Goal: Navigation & Orientation: Find specific page/section

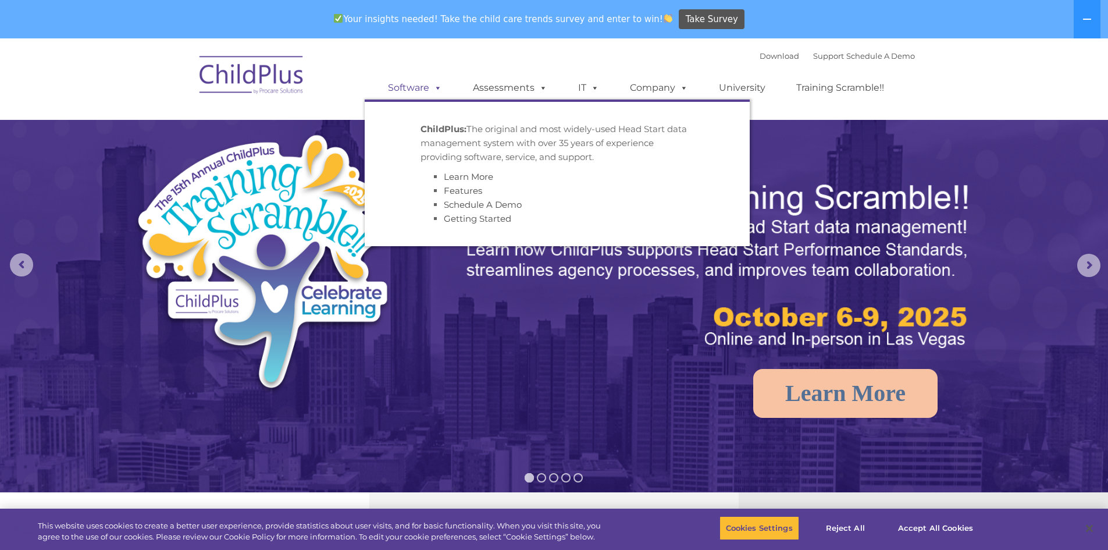
click at [431, 53] on div "Download Support | Schedule A Demo  MENU MENU Software ChildPlus: The original…" at bounding box center [640, 79] width 550 height 64
select select "MEDIUM"
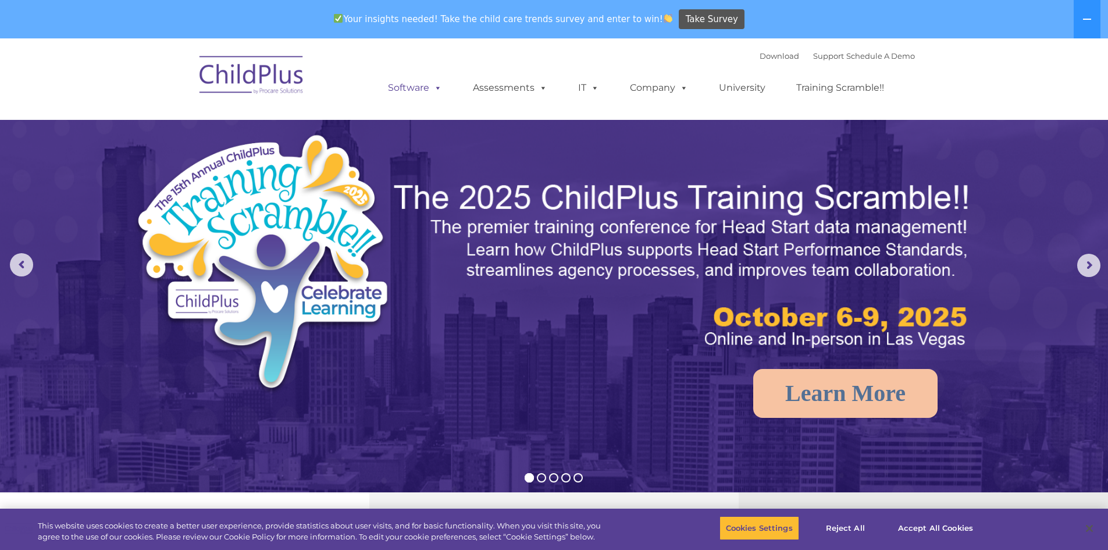
click at [420, 81] on link "Software" at bounding box center [414, 87] width 77 height 23
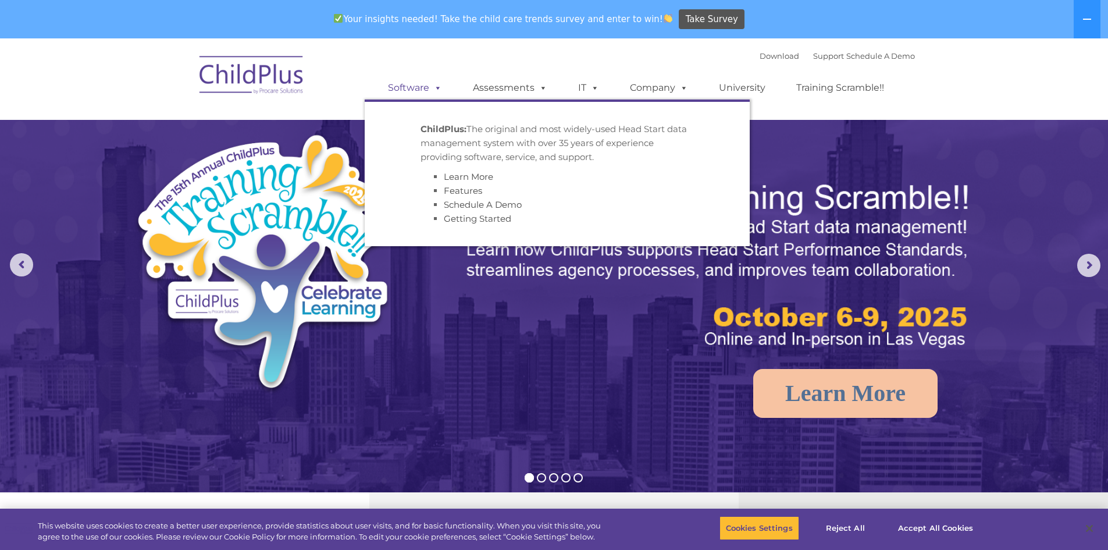
click at [420, 81] on link "Software" at bounding box center [414, 87] width 77 height 23
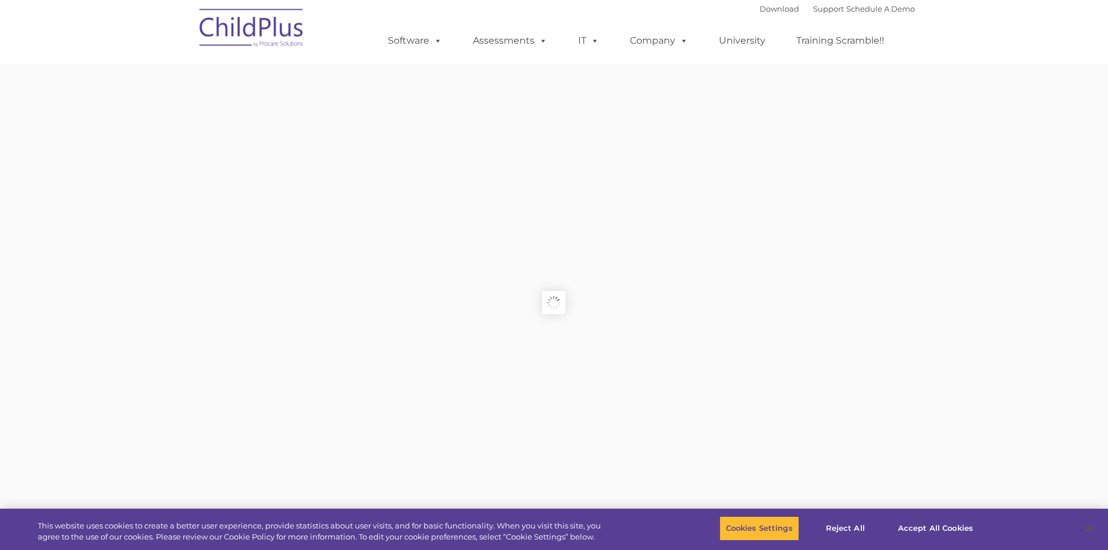
type input ""
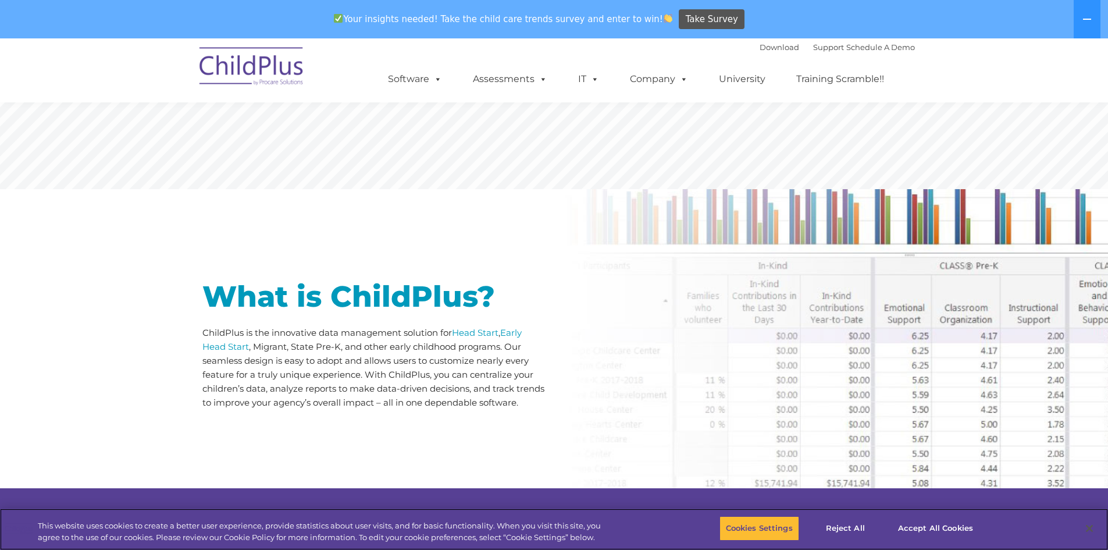
scroll to position [304, 0]
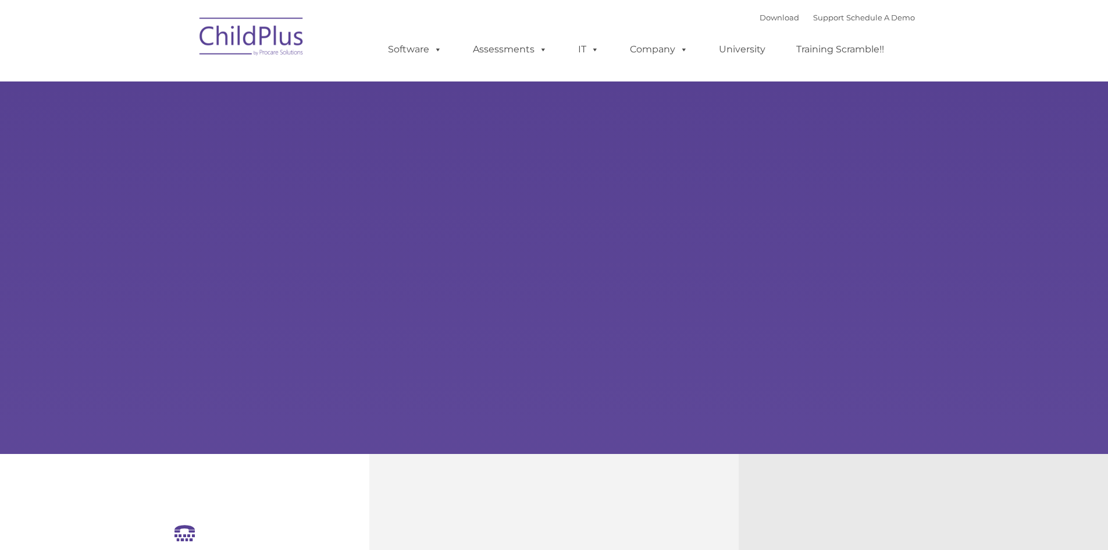
select select "MEDIUM"
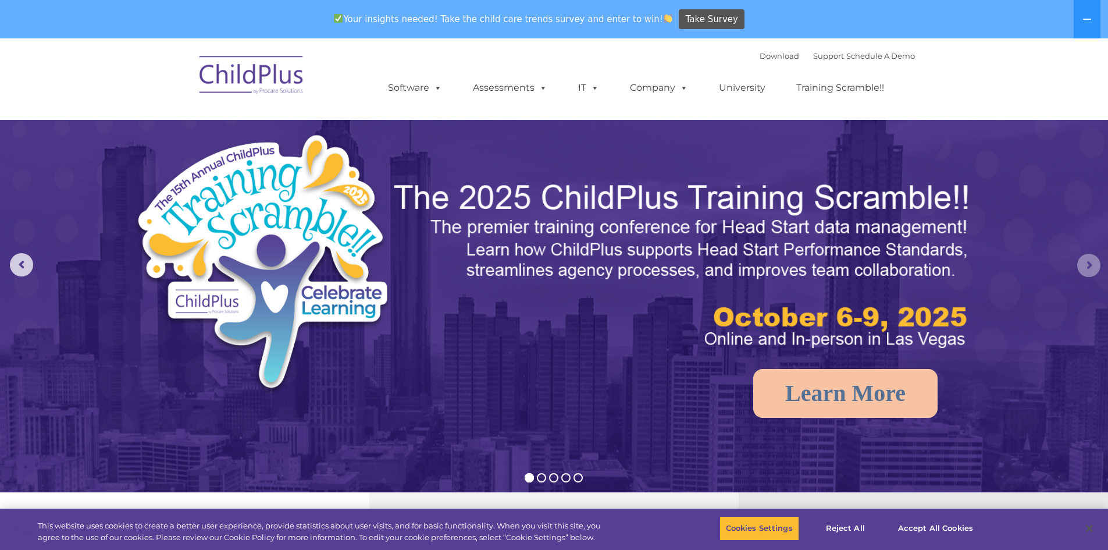
click at [1101, 270] on rs-arrow at bounding box center [1088, 265] width 23 height 23
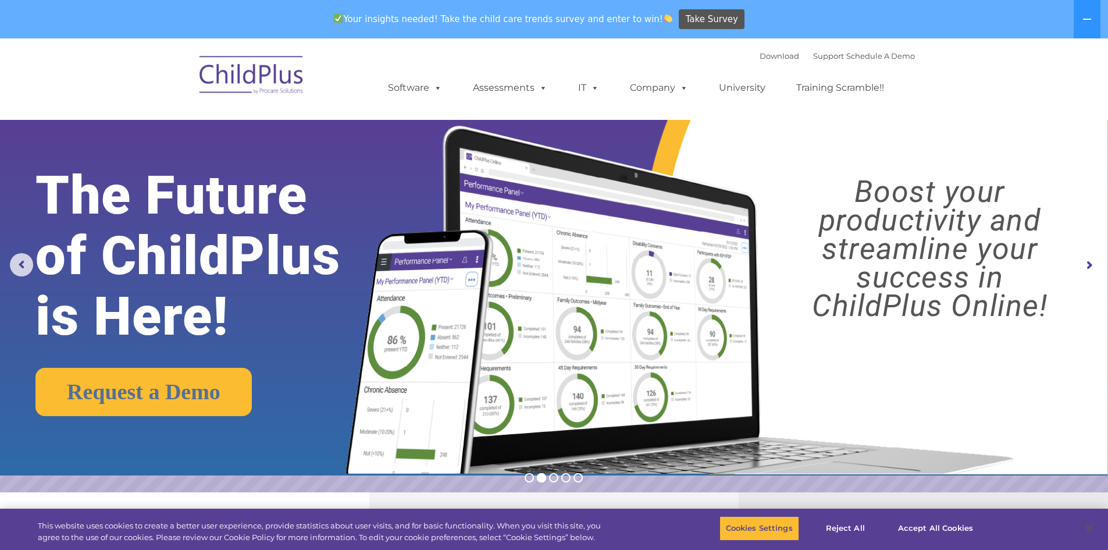
click at [1100, 270] on rs-arrow at bounding box center [1088, 265] width 23 height 23
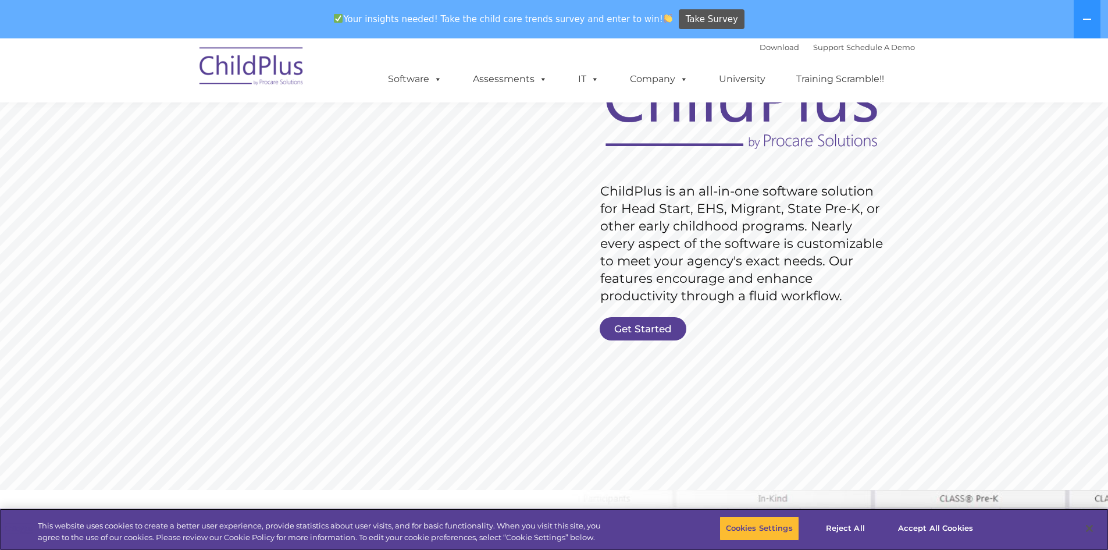
scroll to position [116, 0]
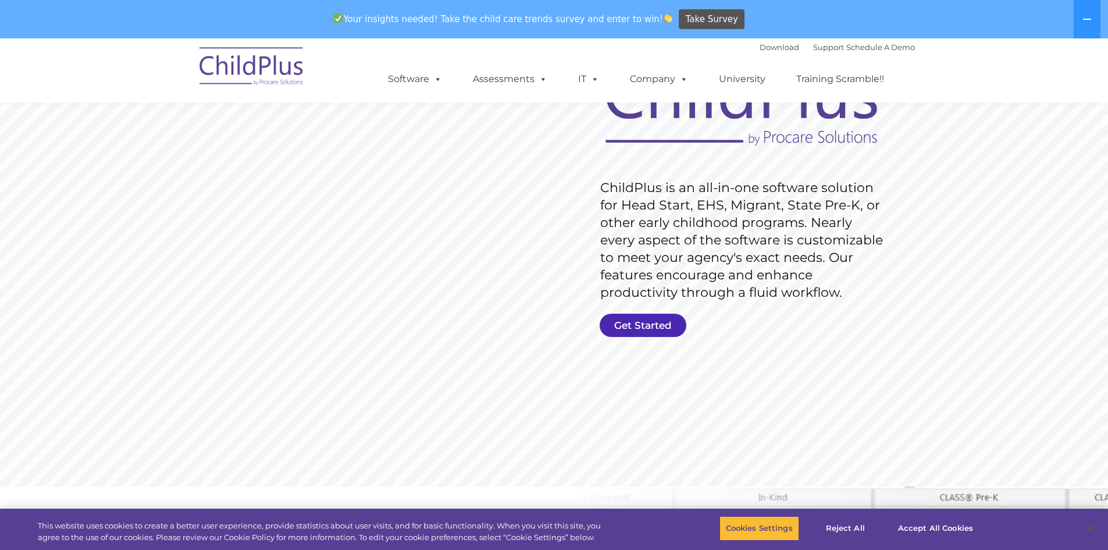
click at [661, 321] on link "Get Started" at bounding box center [643, 325] width 87 height 23
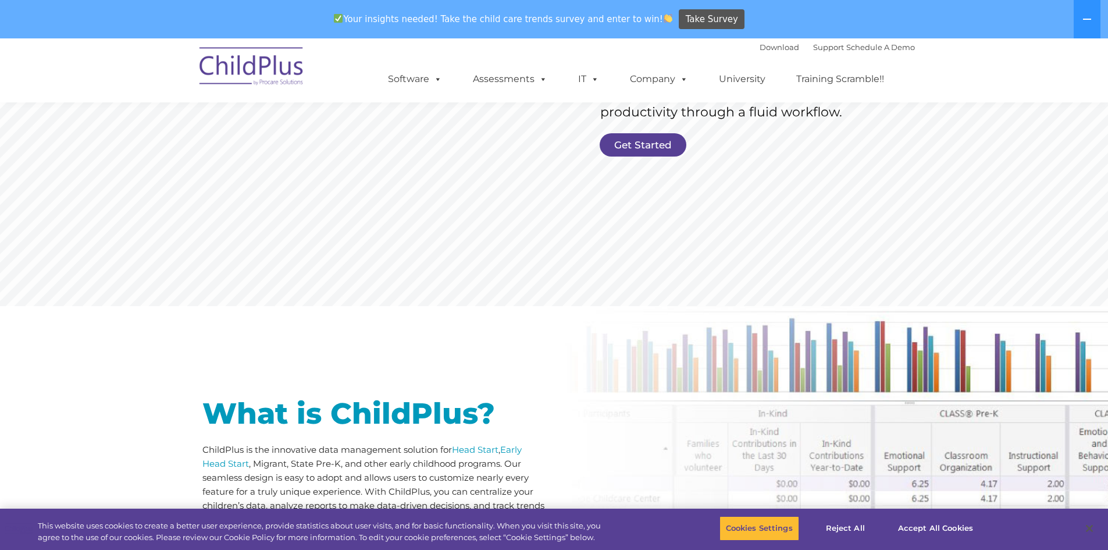
scroll to position [0, 0]
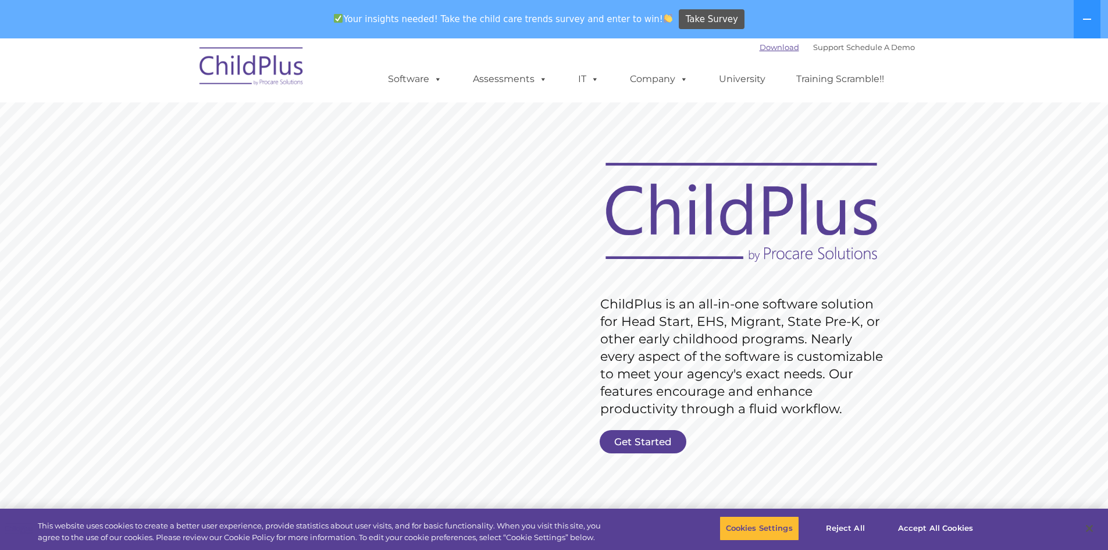
click at [773, 49] on link "Download" at bounding box center [780, 46] width 40 height 9
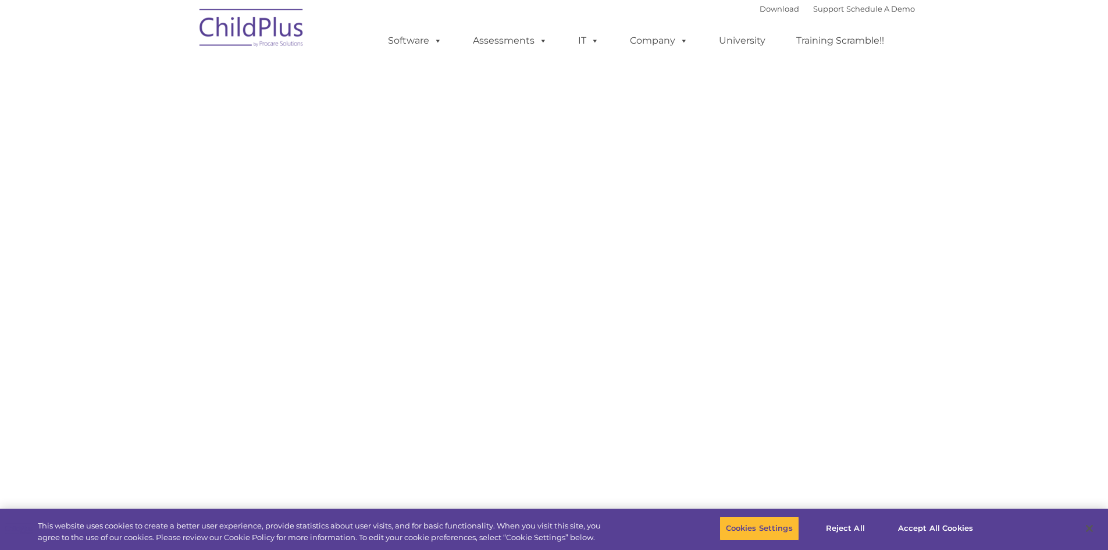
select select "MEDIUM"
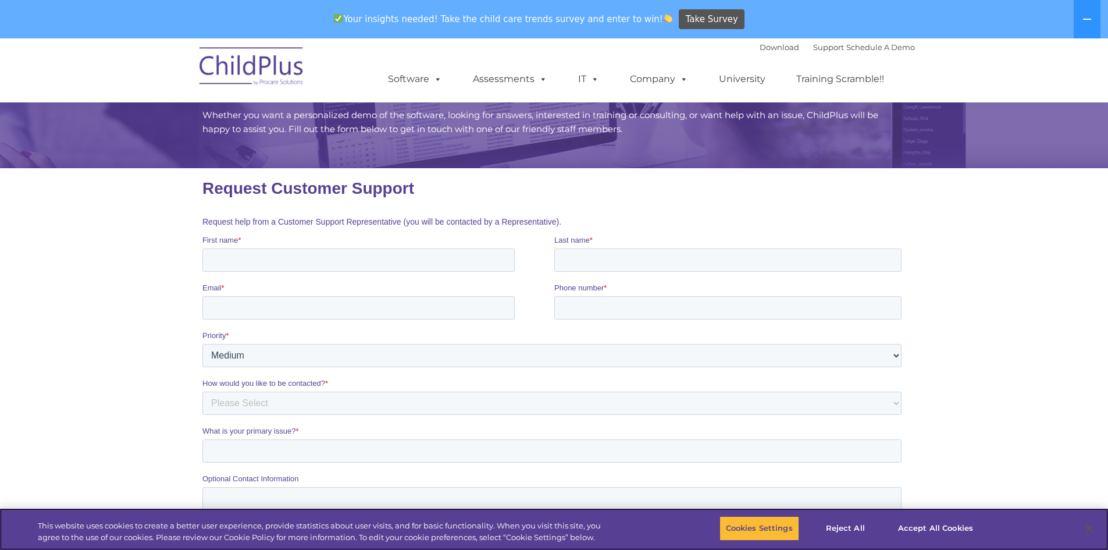
scroll to position [77, 0]
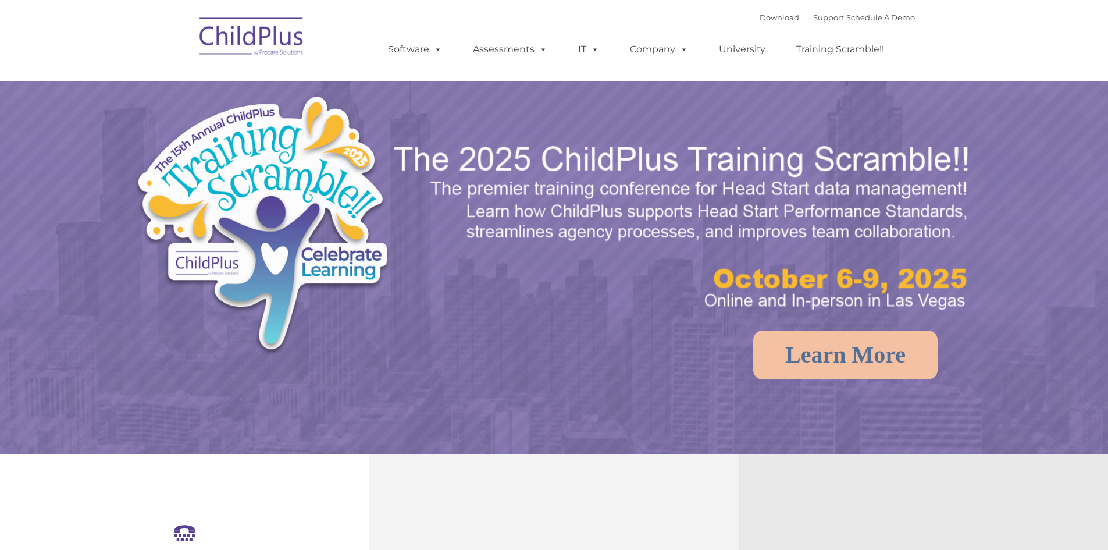
select select "MEDIUM"
